Goal: Transaction & Acquisition: Purchase product/service

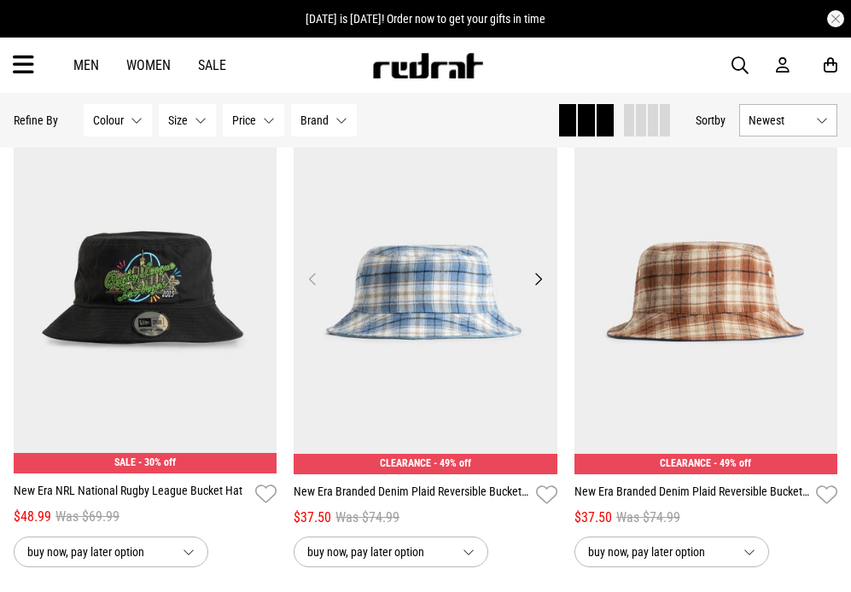
scroll to position [204, 0]
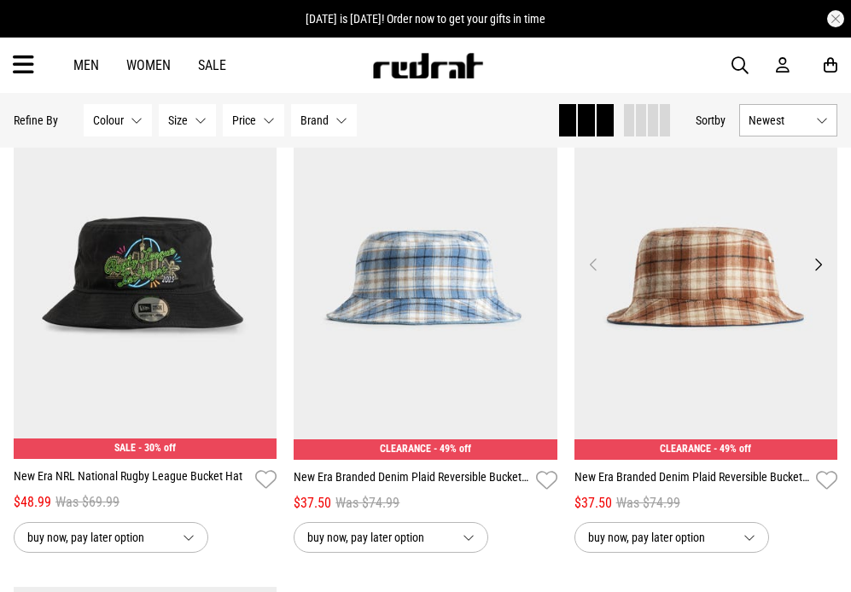
click at [739, 264] on img at bounding box center [706, 275] width 264 height 370
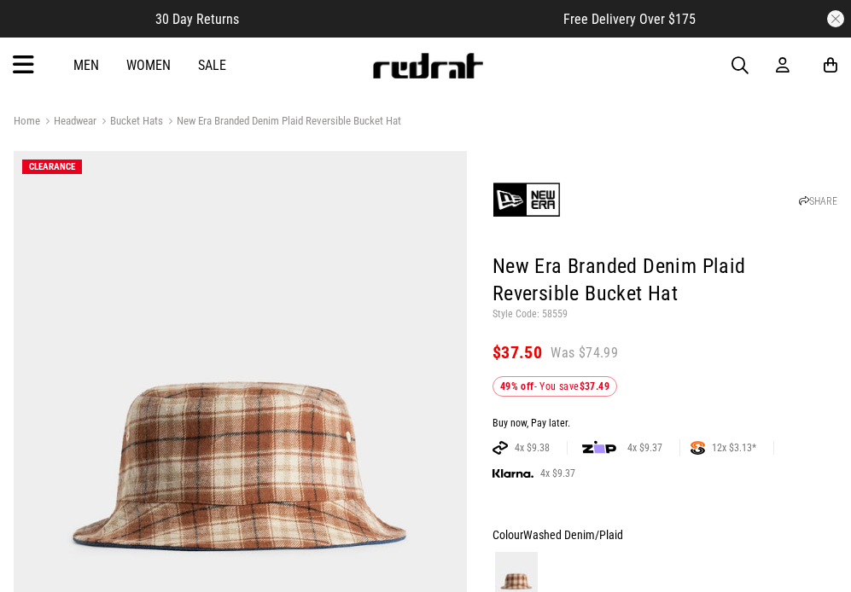
click at [94, 67] on link "Men" at bounding box center [86, 65] width 26 height 16
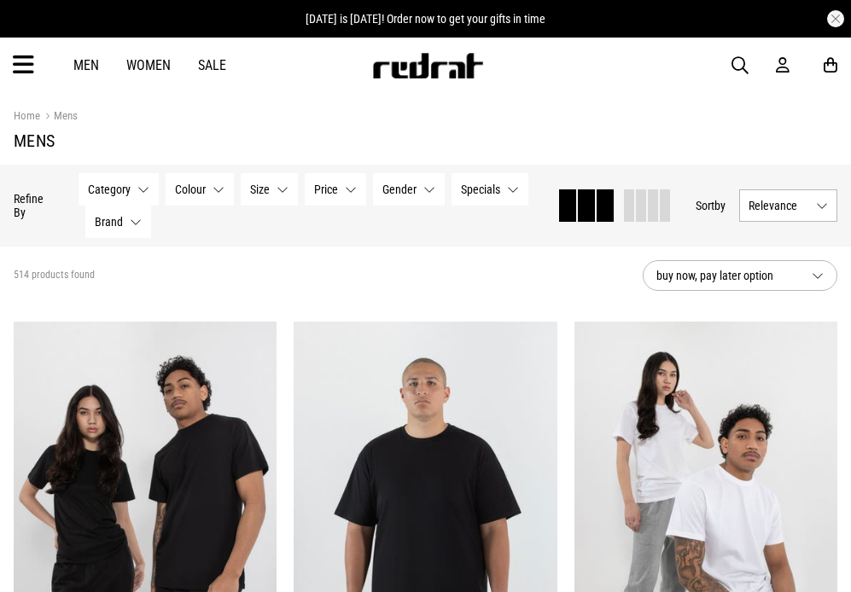
click at [147, 189] on button "Category None selected" at bounding box center [119, 189] width 80 height 32
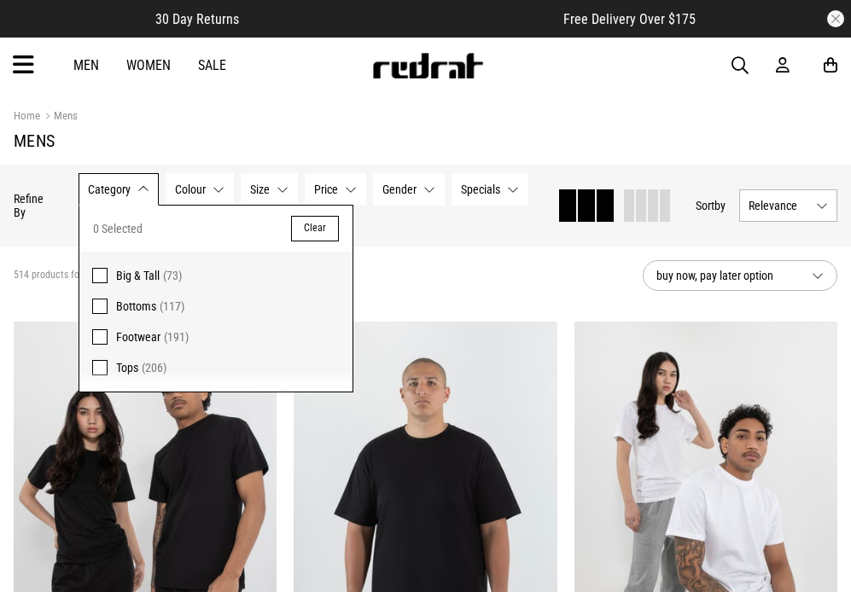
click at [131, 367] on span "Tops" at bounding box center [127, 368] width 22 height 14
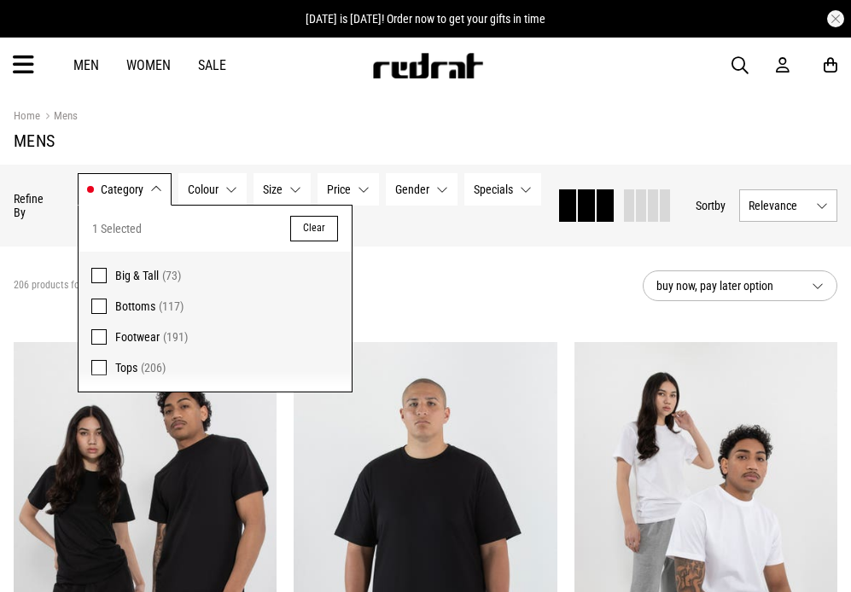
click at [737, 63] on span "button" at bounding box center [739, 65] width 17 height 20
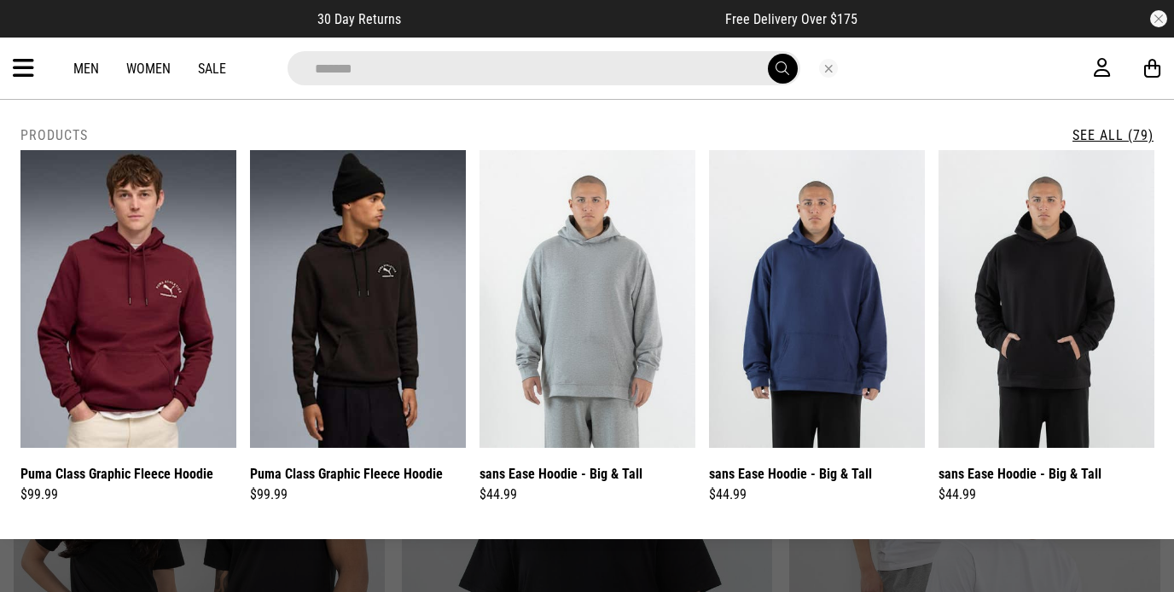
type input "*******"
click at [850, 134] on link "See All (79)" at bounding box center [1113, 135] width 81 height 16
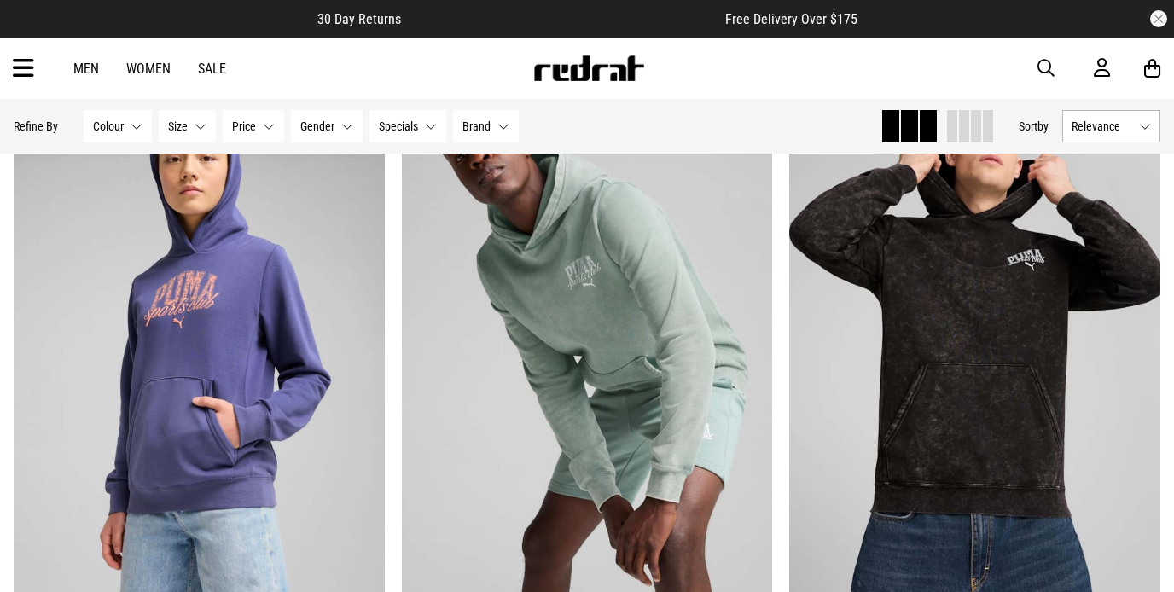
scroll to position [1475, 0]
